Goal: Browse casually

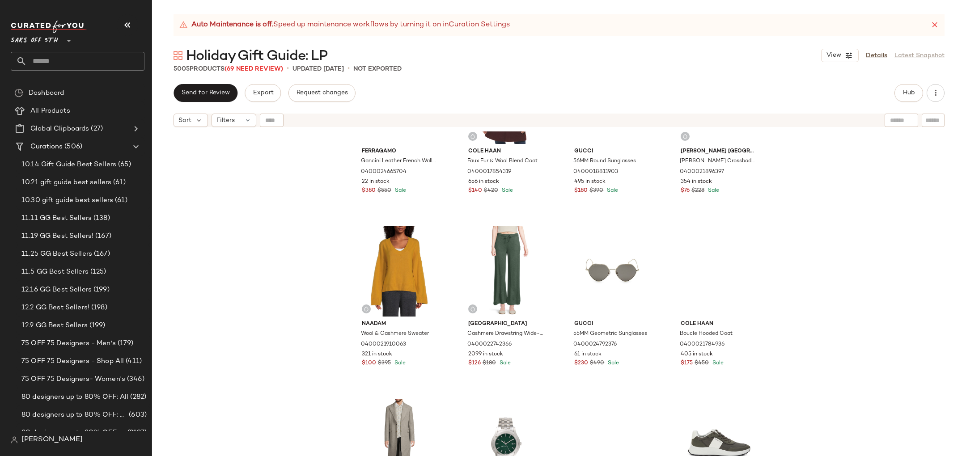
scroll to position [1819, 0]
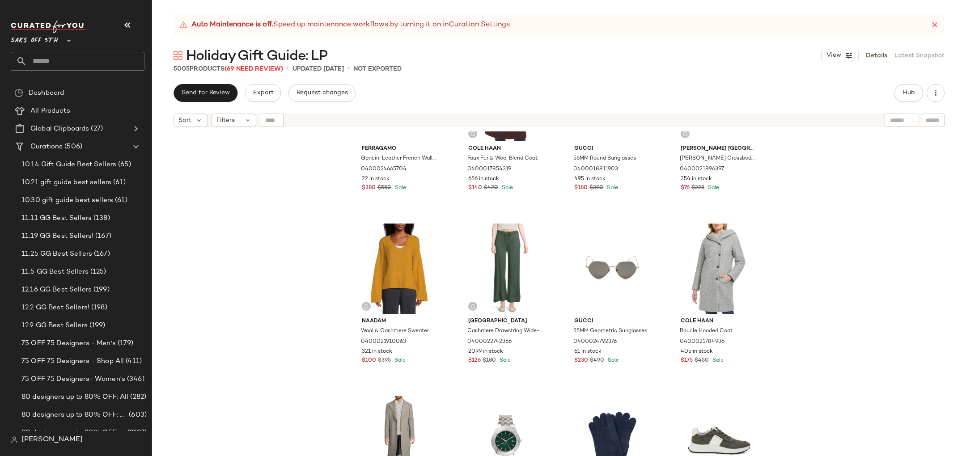
click at [306, 277] on div "Ferragamo Gancini Leather French Wallet 0400024665704 22 in stock $380 $550 Sal…" at bounding box center [559, 304] width 814 height 347
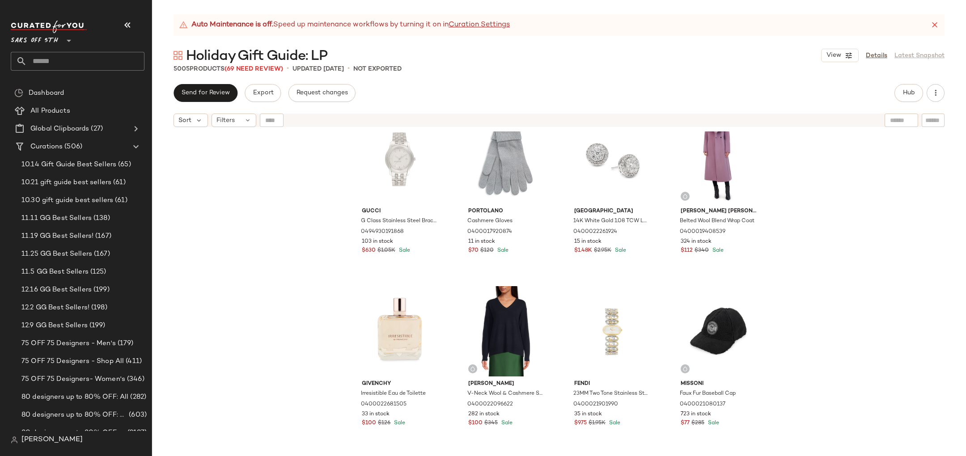
scroll to position [0, 0]
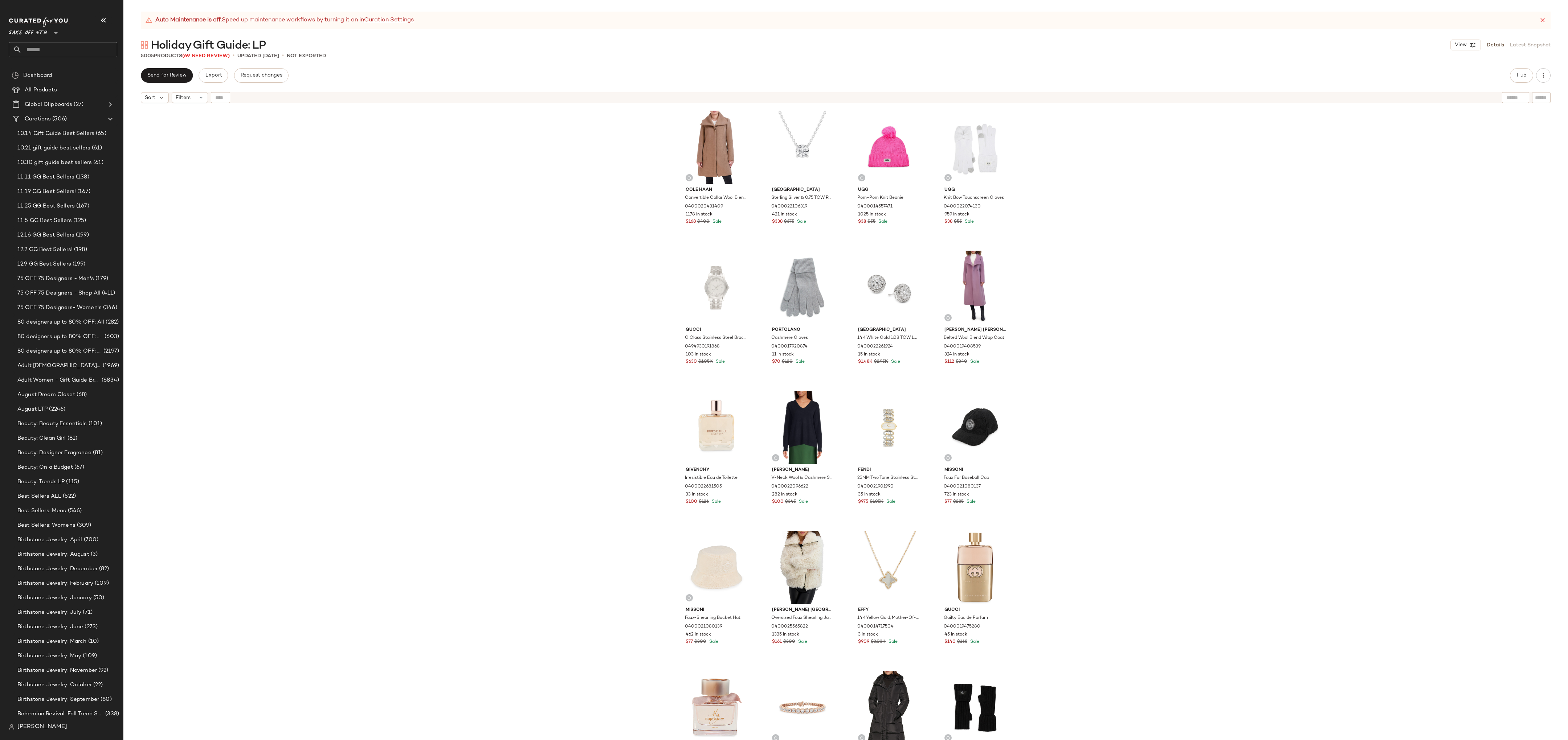
scroll to position [6, 0]
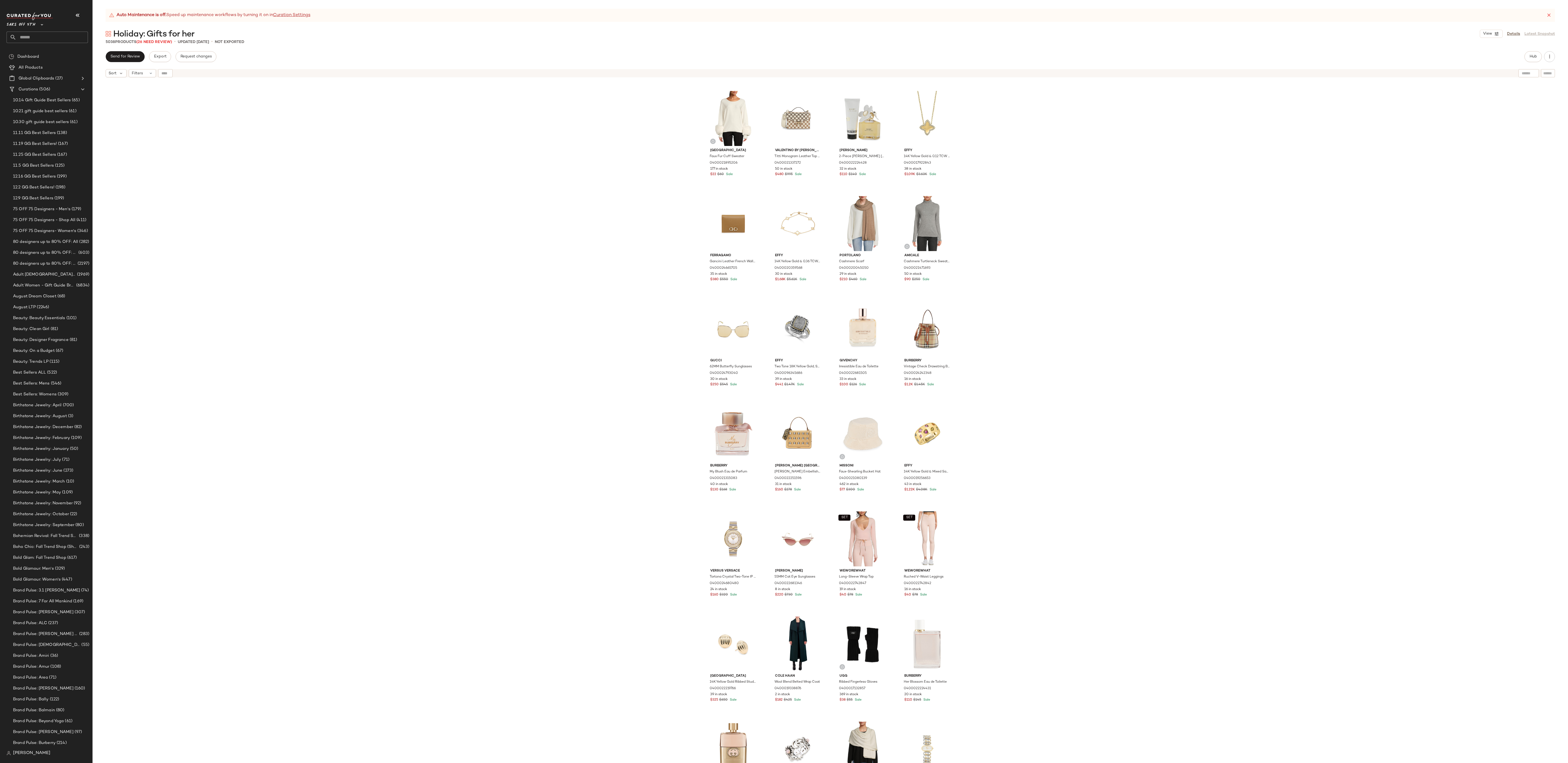
scroll to position [206, 0]
